Goal: Find specific page/section: Find specific page/section

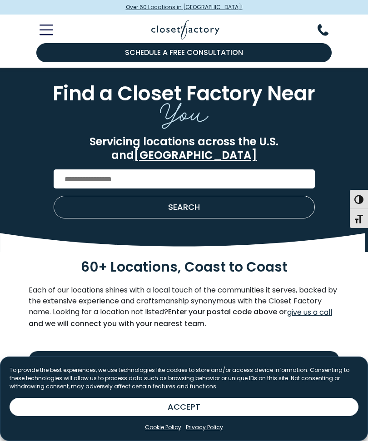
click at [77, 169] on input "Enter Postal Code" at bounding box center [184, 178] width 261 height 19
type input "*****"
click at [185, 202] on button "SEARCH" at bounding box center [184, 207] width 260 height 22
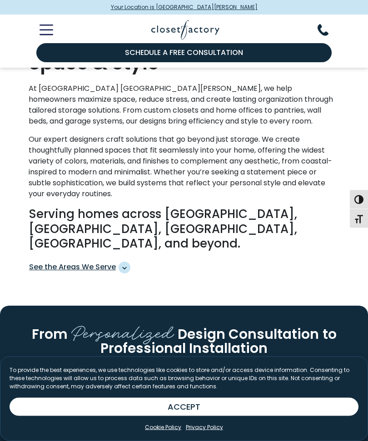
scroll to position [759, 0]
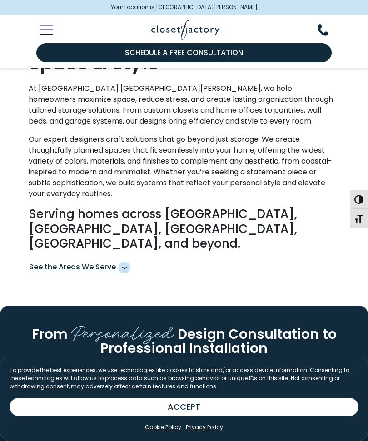
click at [125, 262] on span "See the Areas We Serve" at bounding box center [125, 268] width 12 height 12
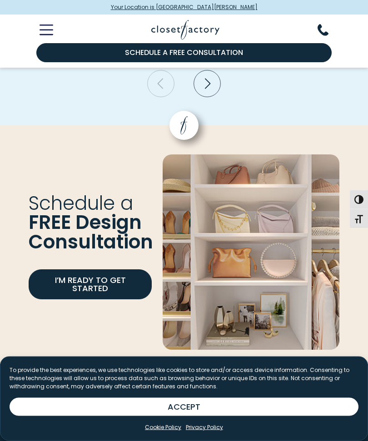
scroll to position [2742, 0]
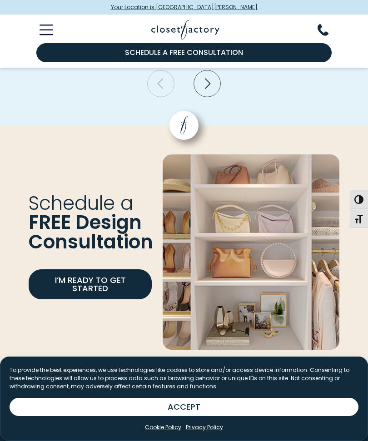
click at [102, 269] on link "I’m Ready to Get Started" at bounding box center [90, 284] width 123 height 30
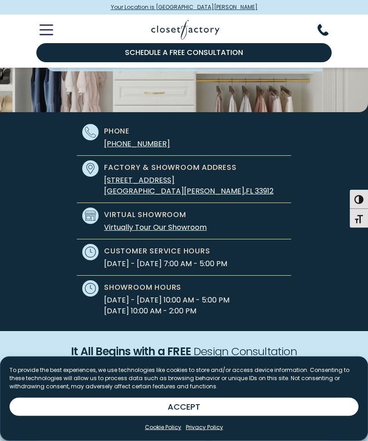
scroll to position [137, 0]
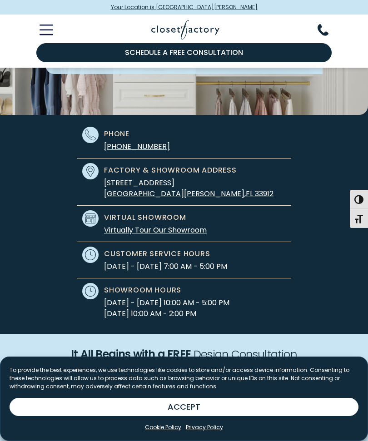
click at [178, 228] on link "Virtually Tour Our Showroom" at bounding box center [155, 230] width 103 height 10
click at [146, 234] on link "Virtually Tour Our Showroom" at bounding box center [155, 230] width 103 height 10
click at [177, 233] on link "Virtually Tour Our Showroom" at bounding box center [155, 230] width 103 height 10
click at [119, 233] on link "Virtually Tour Our Showroom" at bounding box center [155, 230] width 103 height 10
click at [129, 233] on link "Virtually Tour Our Showroom" at bounding box center [155, 230] width 103 height 10
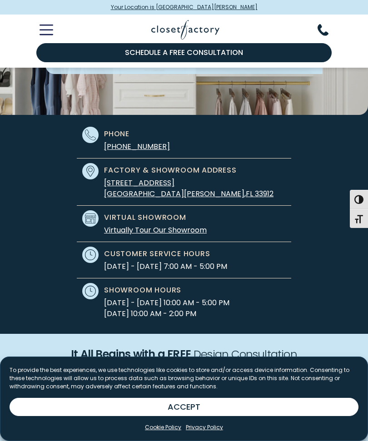
click at [129, 233] on link "Virtually Tour Our Showroom" at bounding box center [155, 230] width 103 height 10
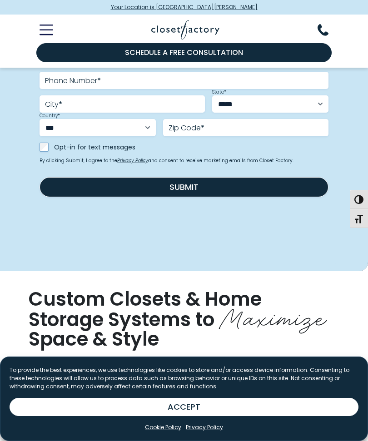
scroll to position [495, 0]
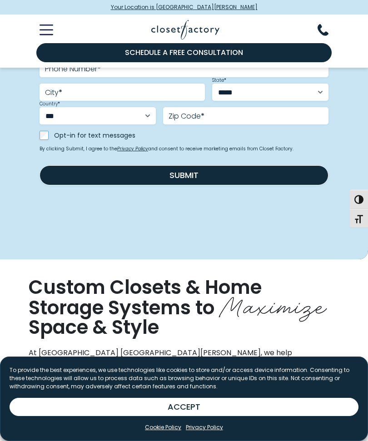
click at [185, 416] on button "ACCEPT" at bounding box center [184, 407] width 349 height 18
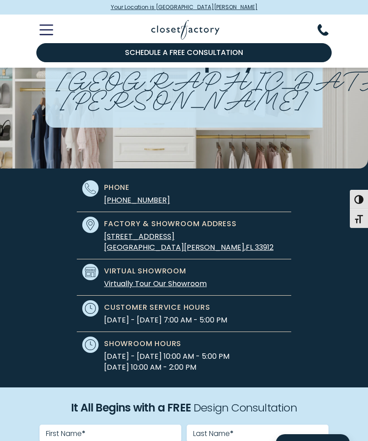
scroll to position [49, 0]
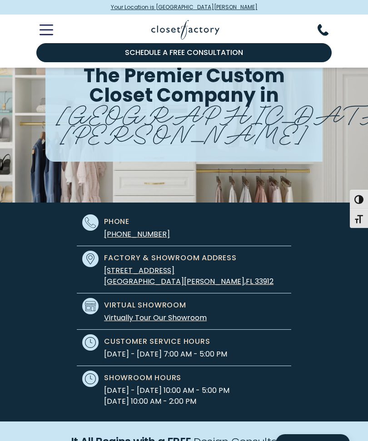
click at [170, 317] on link "Virtually Tour Our Showroom" at bounding box center [155, 317] width 103 height 10
click at [129, 321] on link "Virtually Tour Our Showroom" at bounding box center [155, 317] width 103 height 10
click at [192, 320] on link "Virtually Tour Our Showroom" at bounding box center [155, 317] width 103 height 10
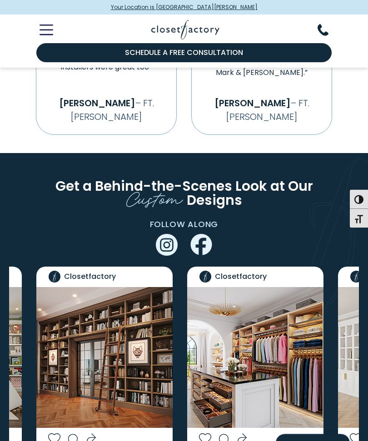
scroll to position [1916, 0]
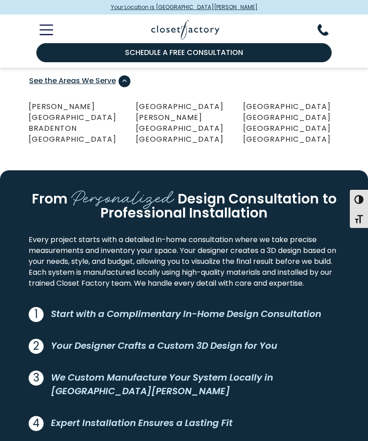
scroll to position [947, 0]
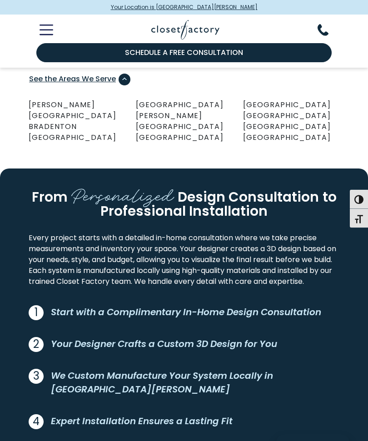
click at [211, 306] on p "Start with a Complimentary In-Home Design Consultation" at bounding box center [186, 313] width 270 height 14
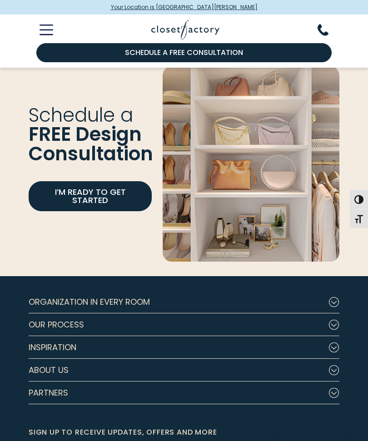
scroll to position [2829, 0]
